Goal: Register for event/course

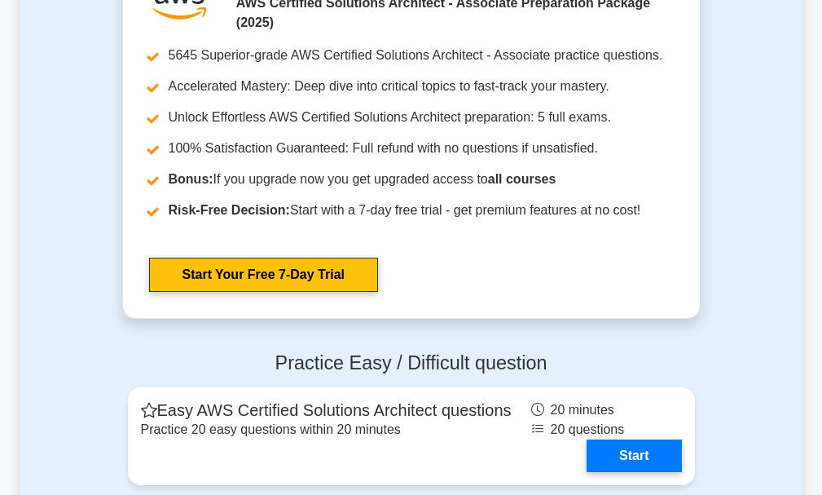
scroll to position [3495, 0]
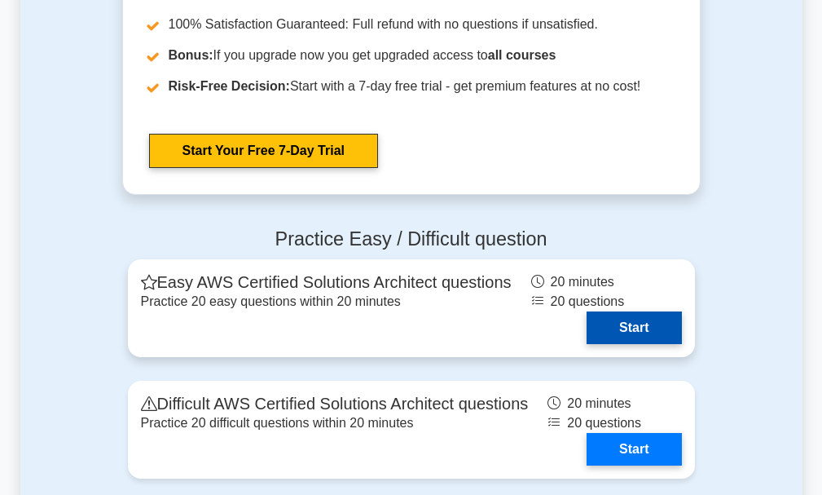
click at [614, 326] on link "Start" at bounding box center [634, 327] width 95 height 33
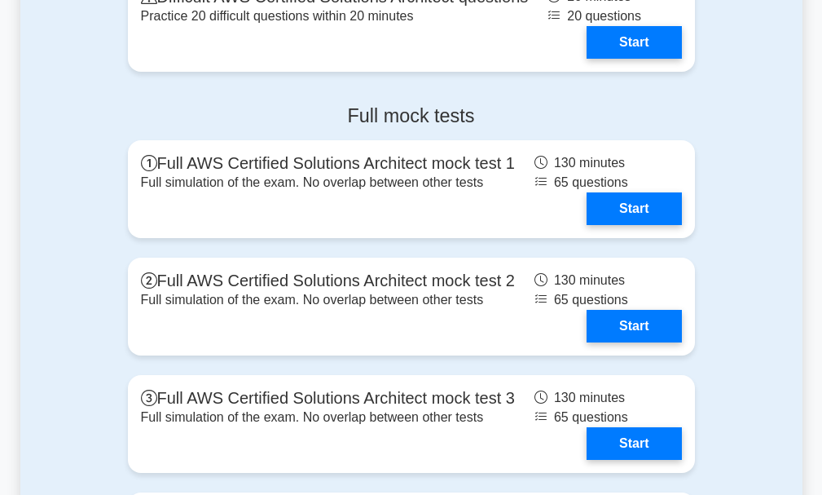
scroll to position [3902, 0]
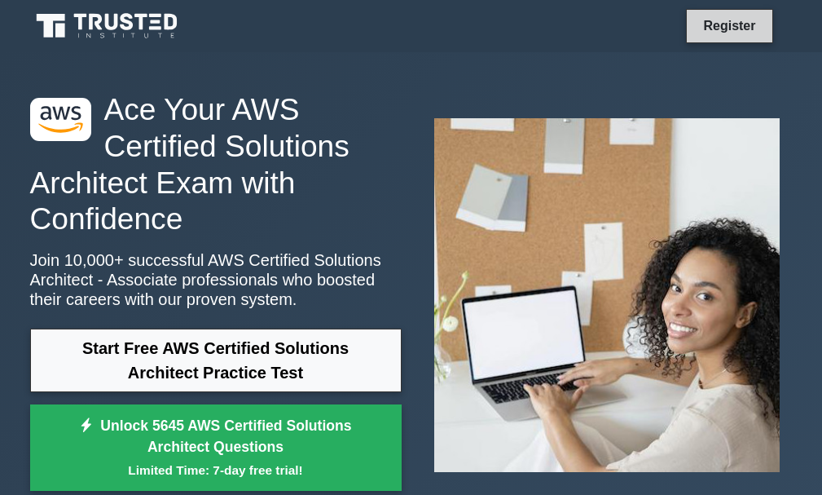
click at [708, 15] on link "Register" at bounding box center [729, 25] width 72 height 20
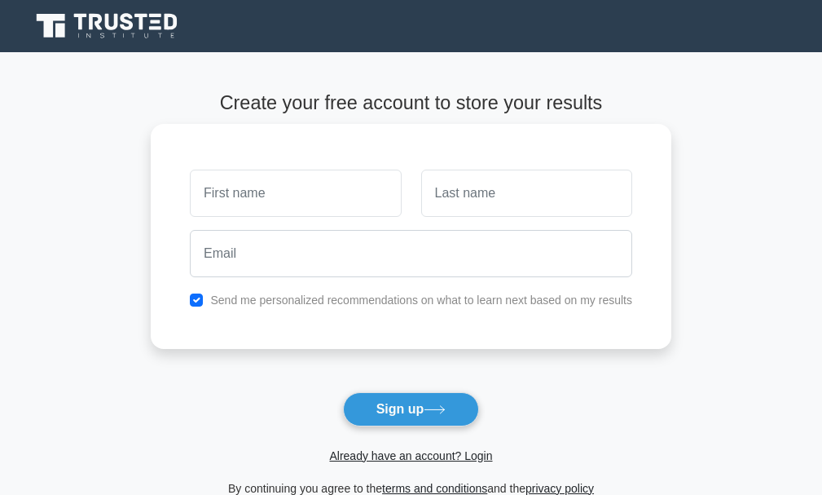
click at [285, 198] on input "text" at bounding box center [295, 192] width 211 height 47
type input "Virgilio Alexandre"
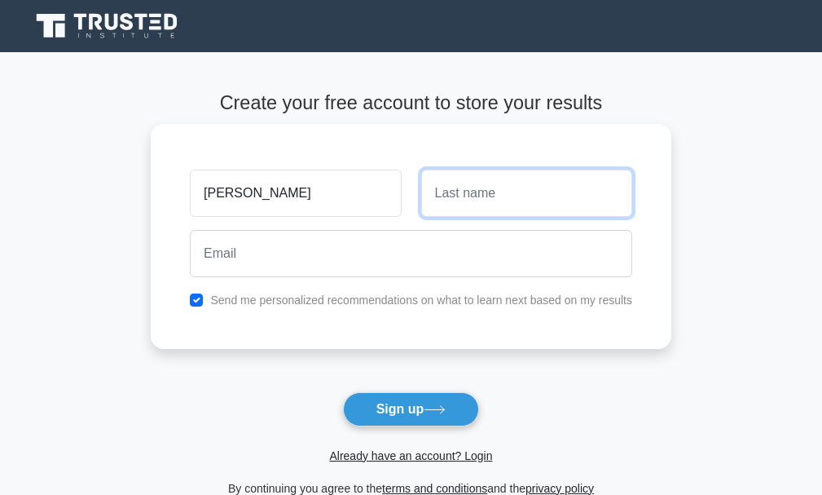
click at [469, 199] on input "text" at bounding box center [526, 192] width 211 height 47
type input "Tembue"
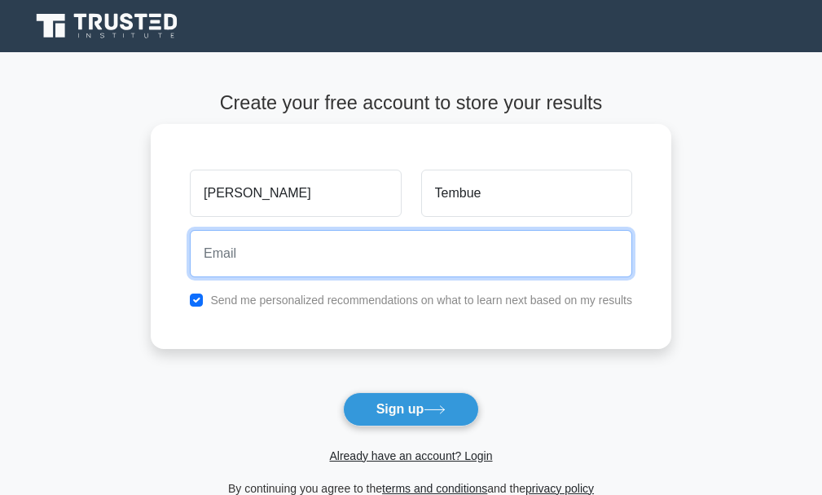
click at [436, 276] on input "email" at bounding box center [411, 253] width 442 height 47
type input "virgiliotembue50@gmail.com"
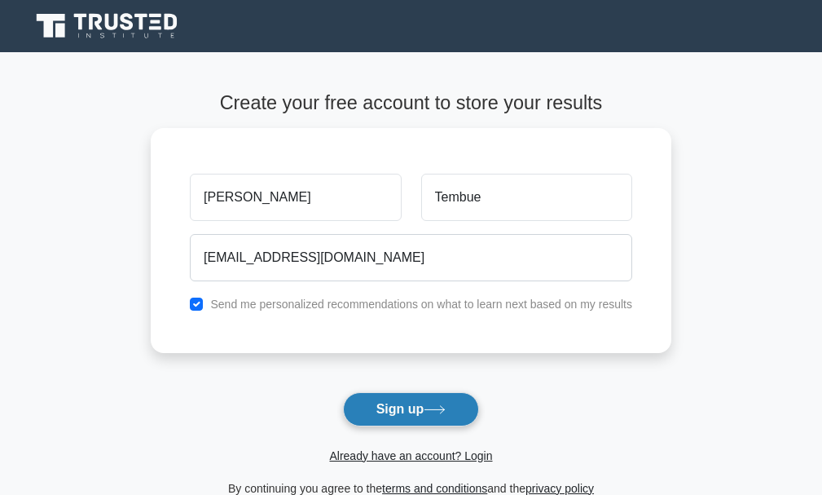
click at [398, 404] on button "Sign up" at bounding box center [411, 409] width 137 height 34
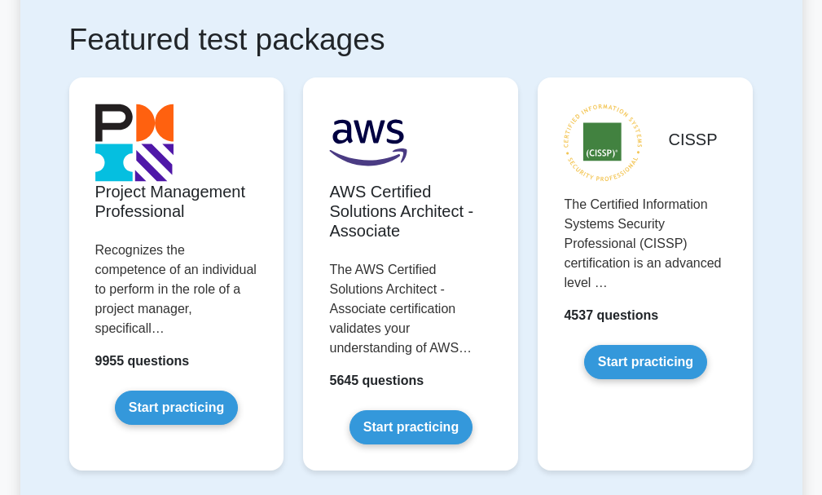
scroll to position [326, 0]
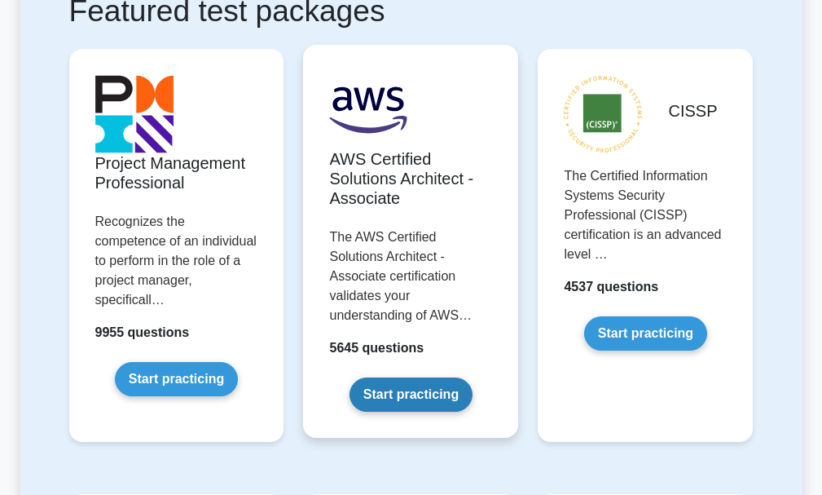
click at [390, 385] on link "Start practicing" at bounding box center [411, 394] width 123 height 34
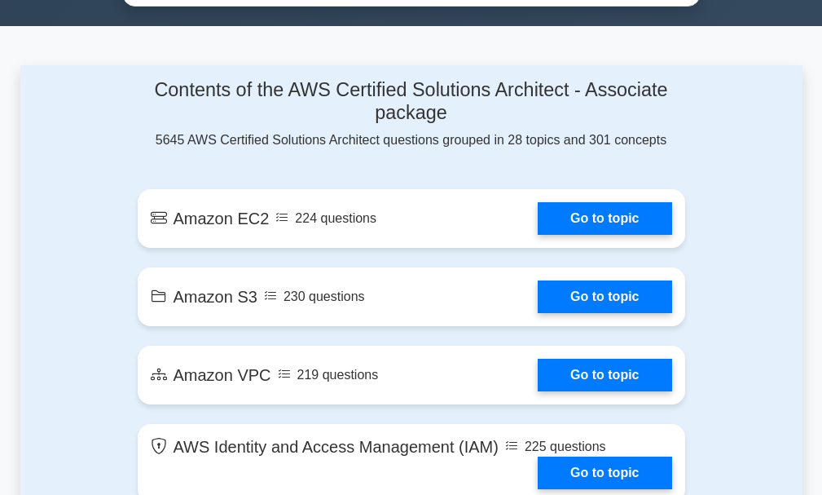
scroll to position [978, 0]
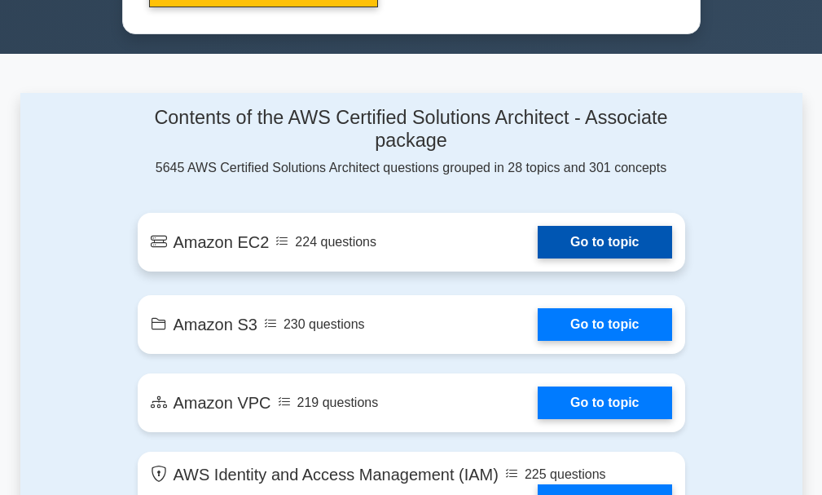
click at [578, 247] on link "Go to topic" at bounding box center [605, 242] width 134 height 33
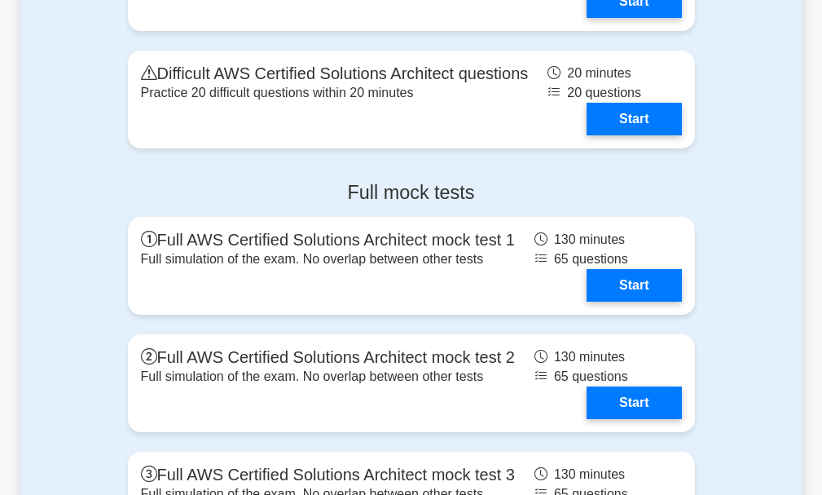
scroll to position [3992, 0]
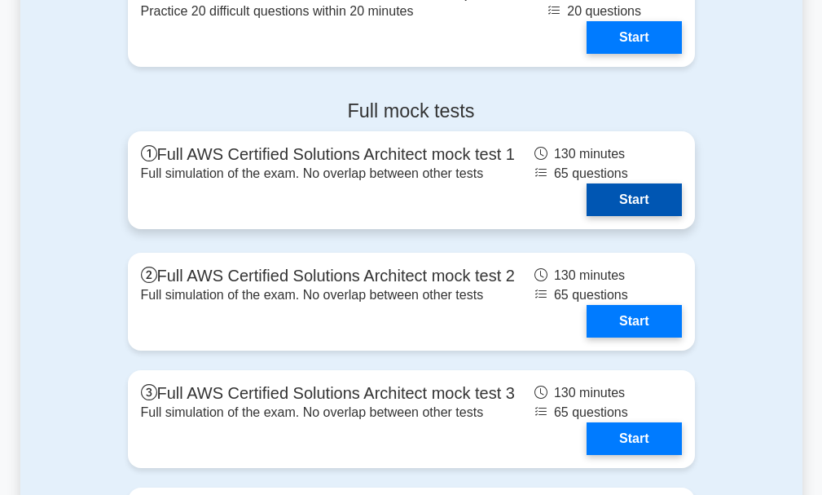
click at [605, 196] on link "Start" at bounding box center [634, 199] width 95 height 33
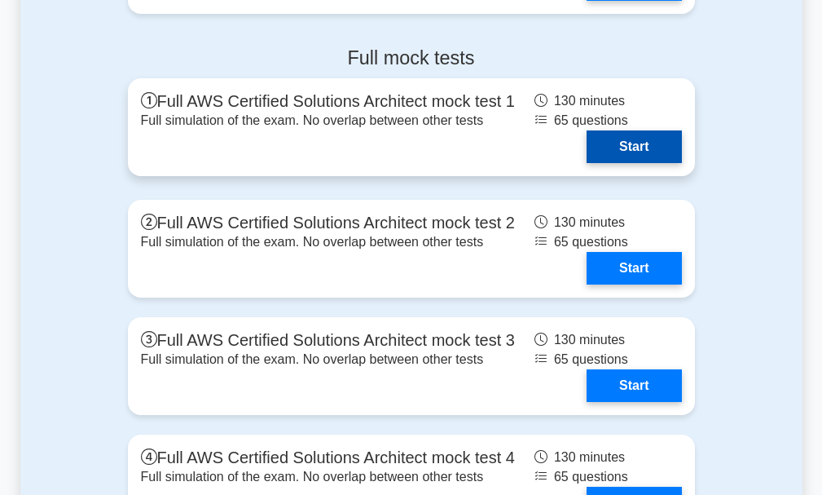
scroll to position [4074, 0]
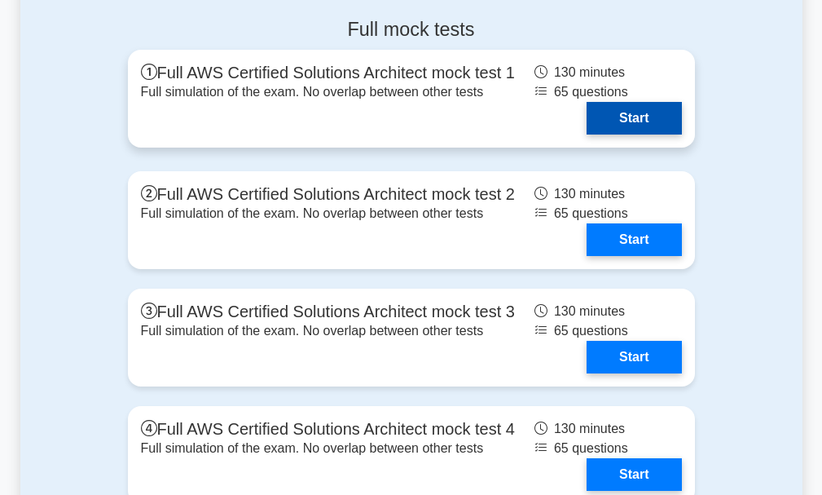
click at [662, 130] on link "Start" at bounding box center [634, 118] width 95 height 33
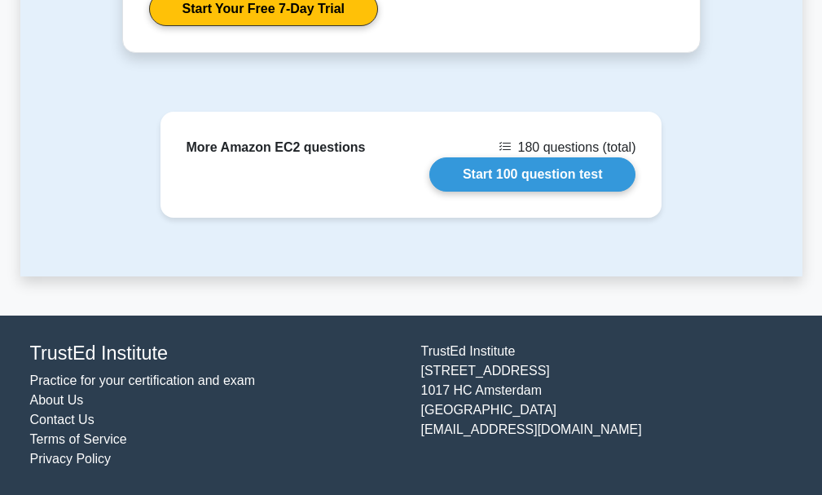
scroll to position [1656, 0]
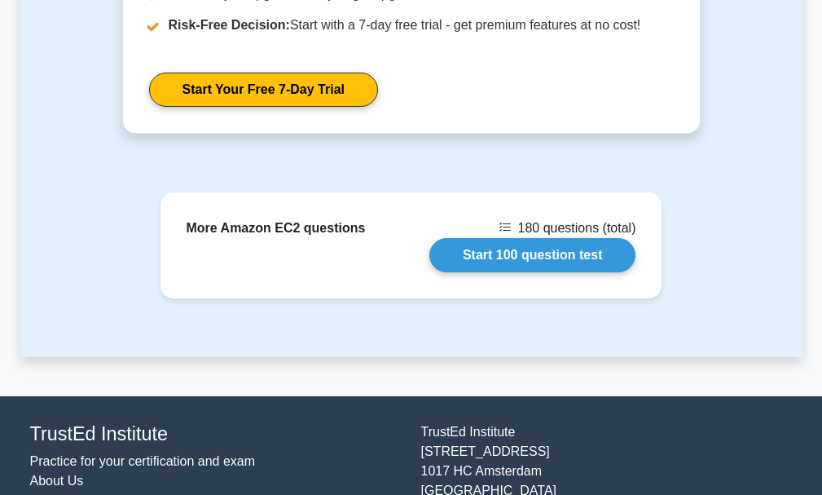
click at [578, 247] on link "Start 100 question test" at bounding box center [532, 255] width 207 height 34
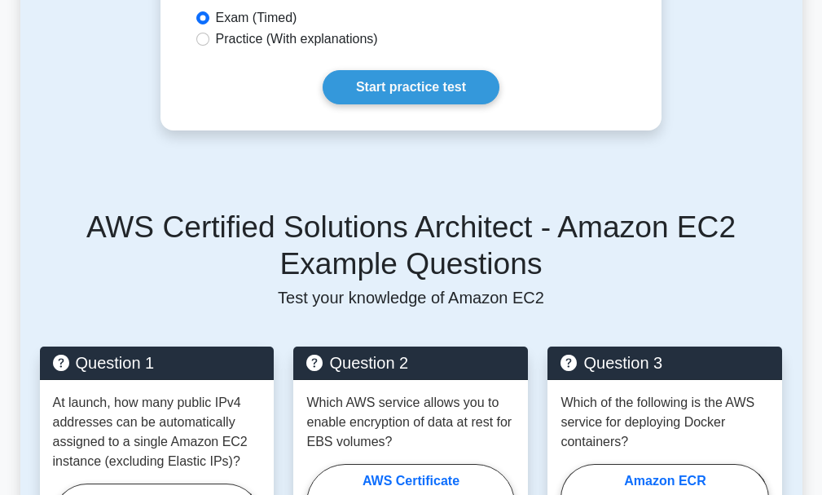
scroll to position [596, 0]
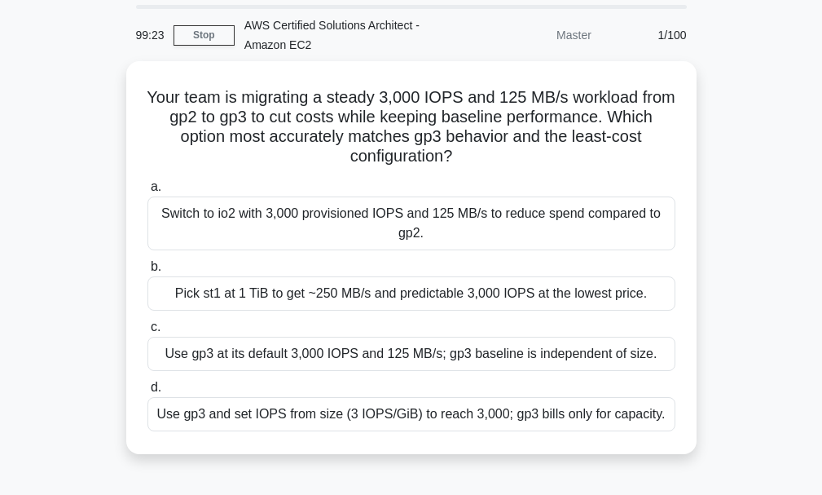
scroll to position [81, 0]
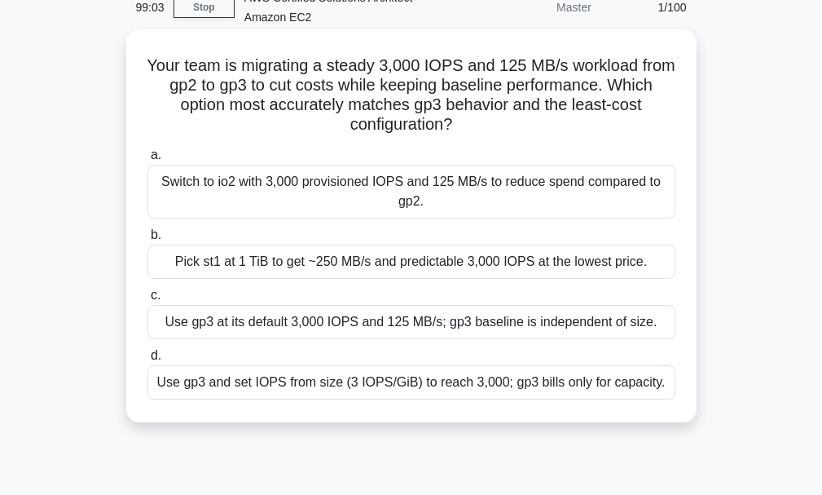
click at [449, 191] on div "Switch to io2 with 3,000 provisioned IOPS and 125 MB/s to reduce spend compared…" at bounding box center [411, 192] width 528 height 54
click at [147, 161] on input "a. Switch to io2 with 3,000 provisioned IOPS and 125 MB/s to reduce spend compa…" at bounding box center [147, 155] width 0 height 11
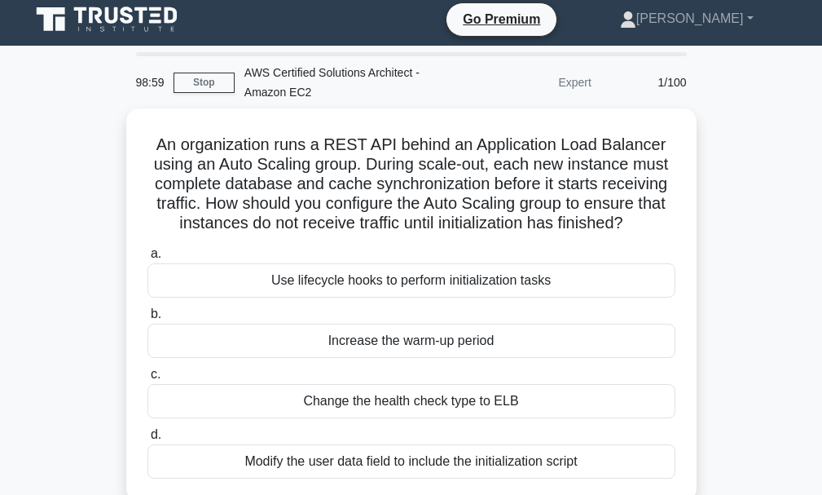
scroll to position [0, 0]
